Goal: Information Seeking & Learning: Understand process/instructions

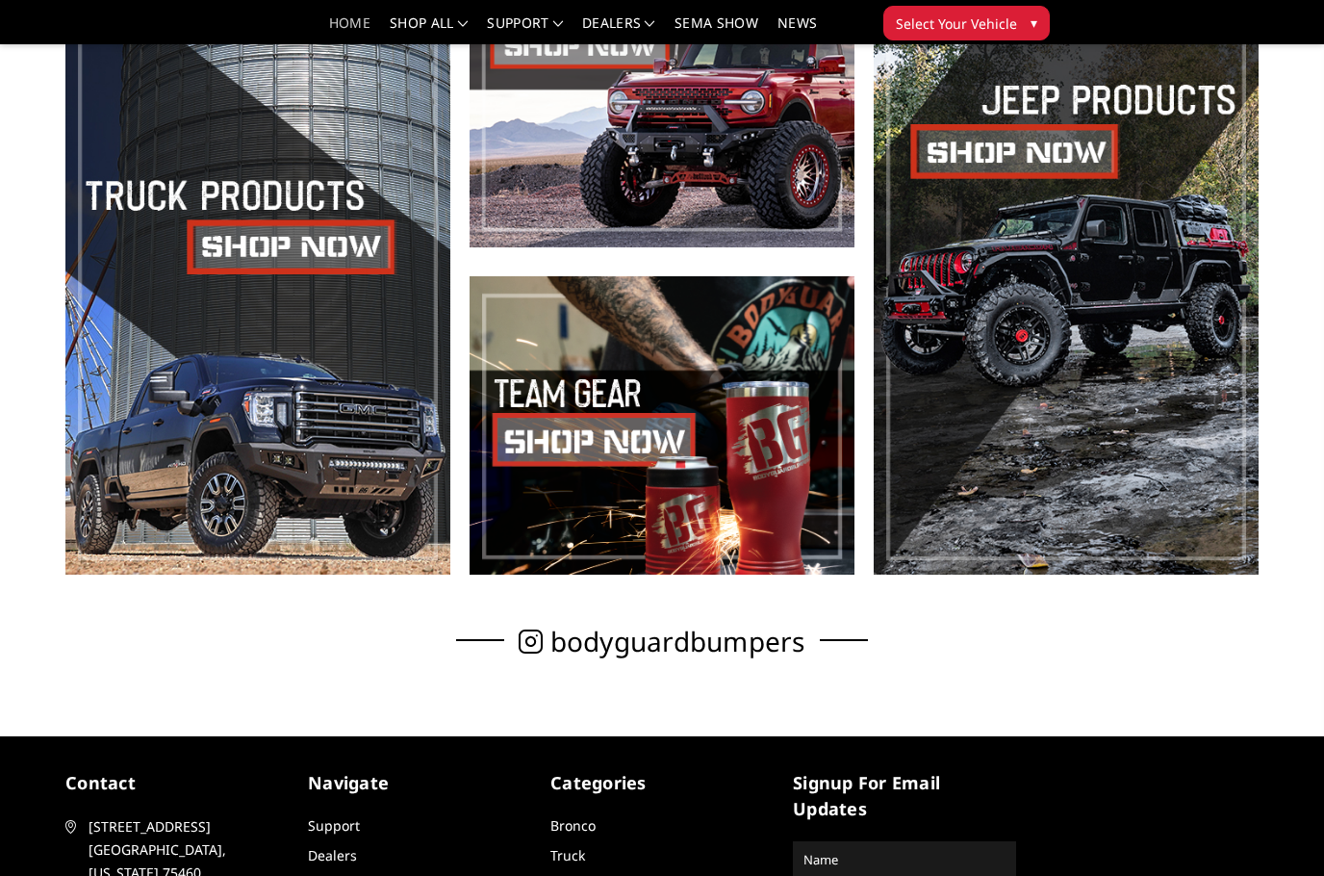
scroll to position [978, 0]
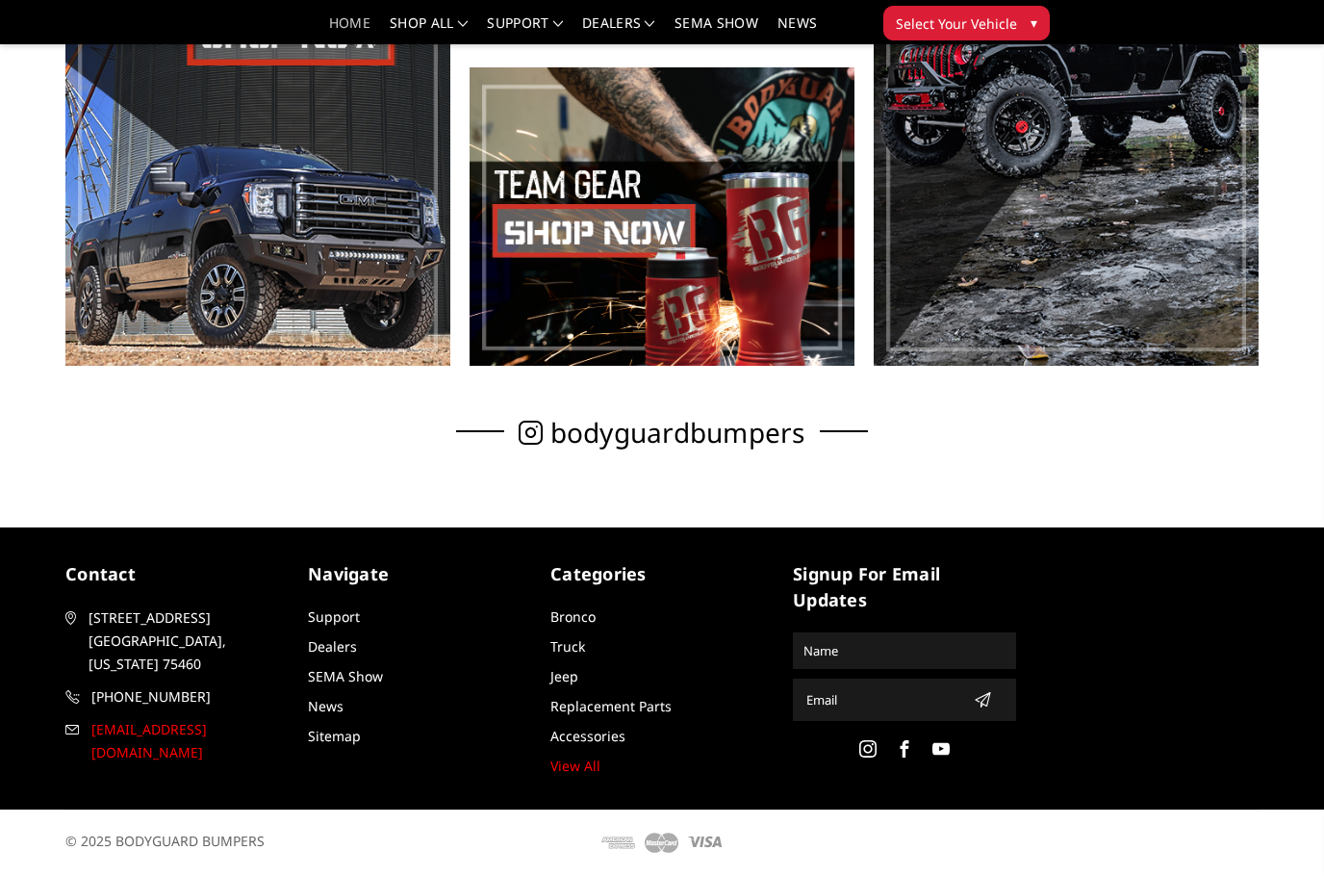
click at [192, 718] on span "[EMAIL_ADDRESS][DOMAIN_NAME]" at bounding box center [189, 741] width 196 height 46
click at [346, 622] on link "Support" at bounding box center [334, 616] width 52 height 18
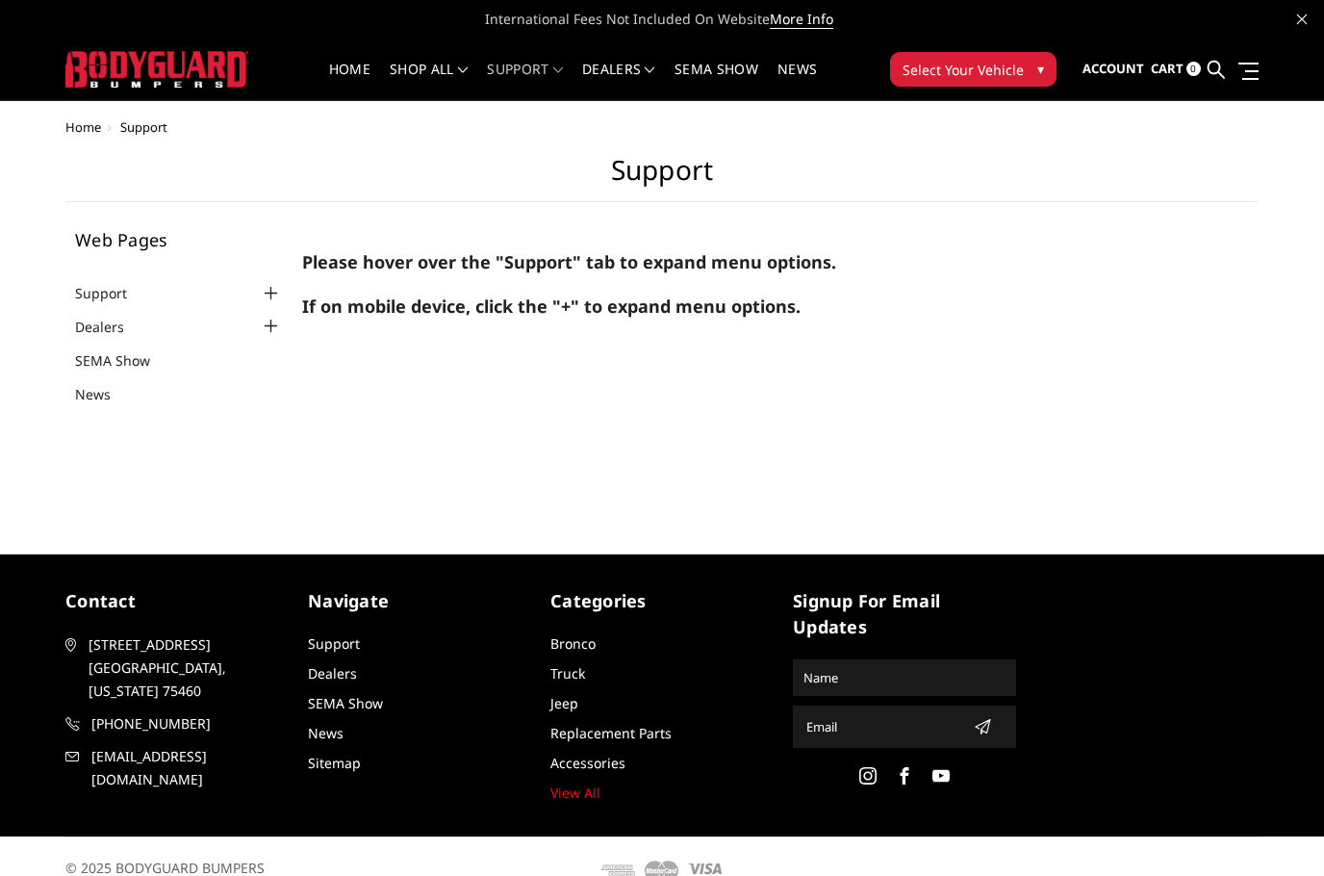
click at [267, 292] on div at bounding box center [271, 293] width 23 height 23
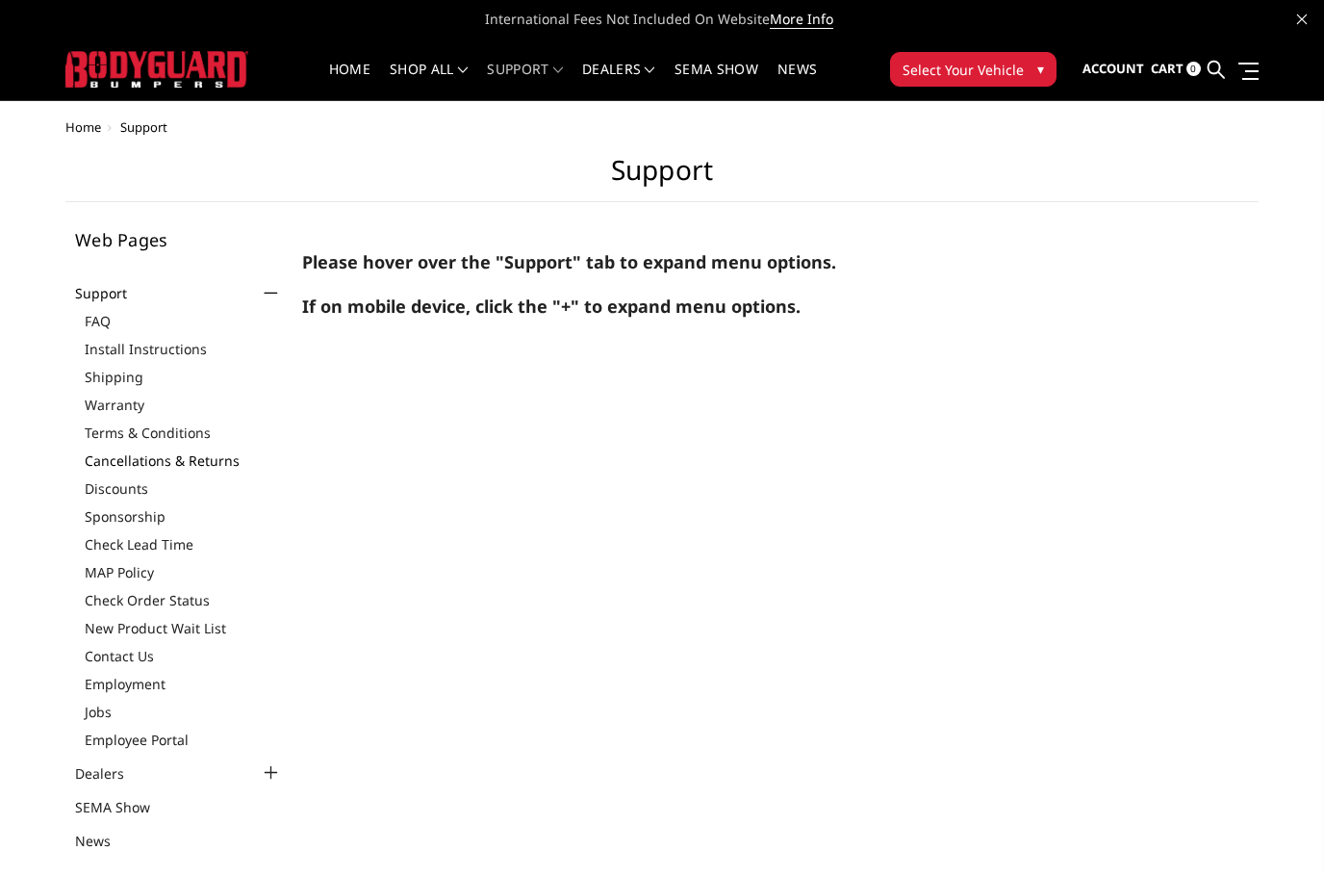
click at [156, 461] on link "Cancellations & Returns" at bounding box center [184, 460] width 198 height 20
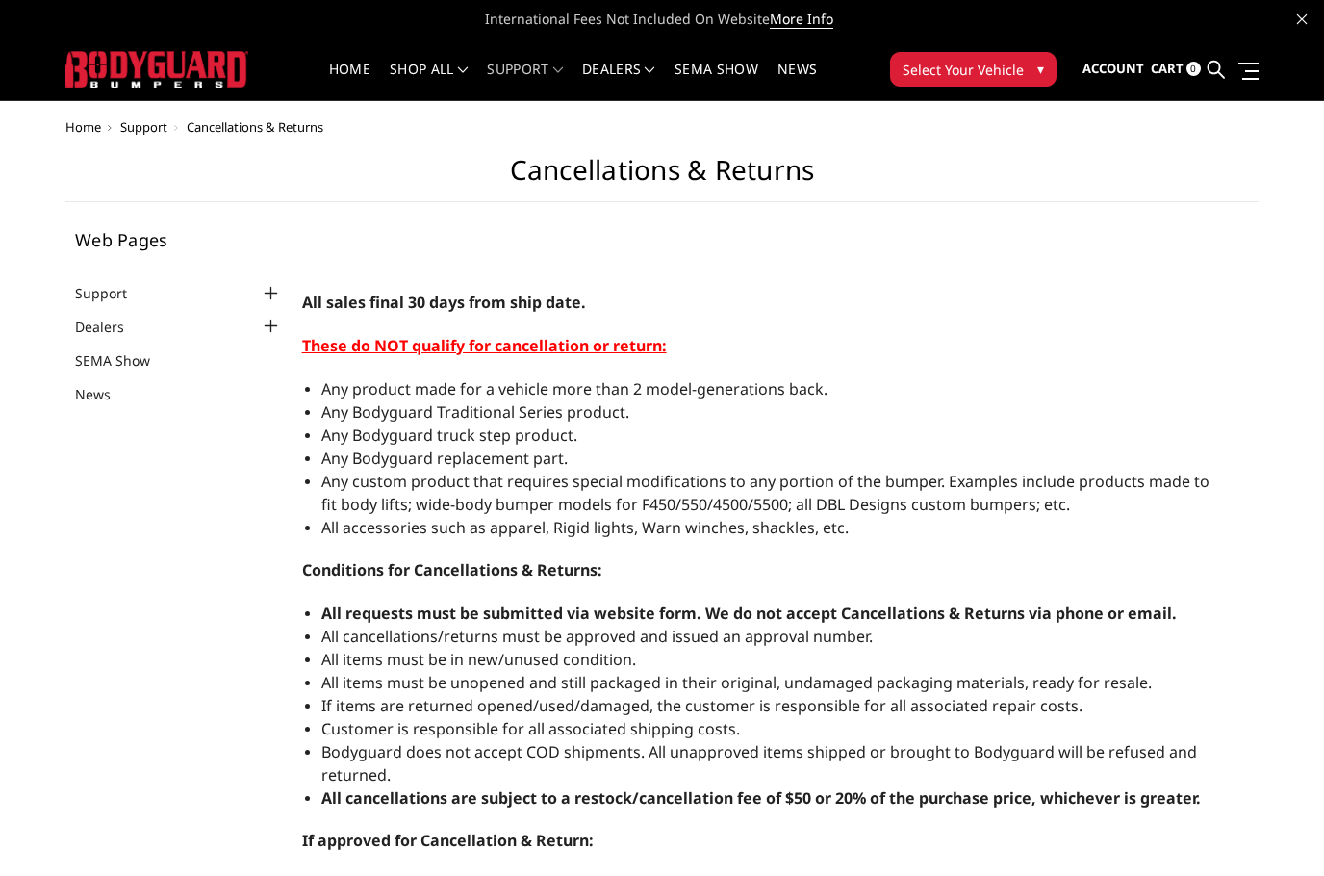
select select "US"
